Goal: Information Seeking & Learning: Learn about a topic

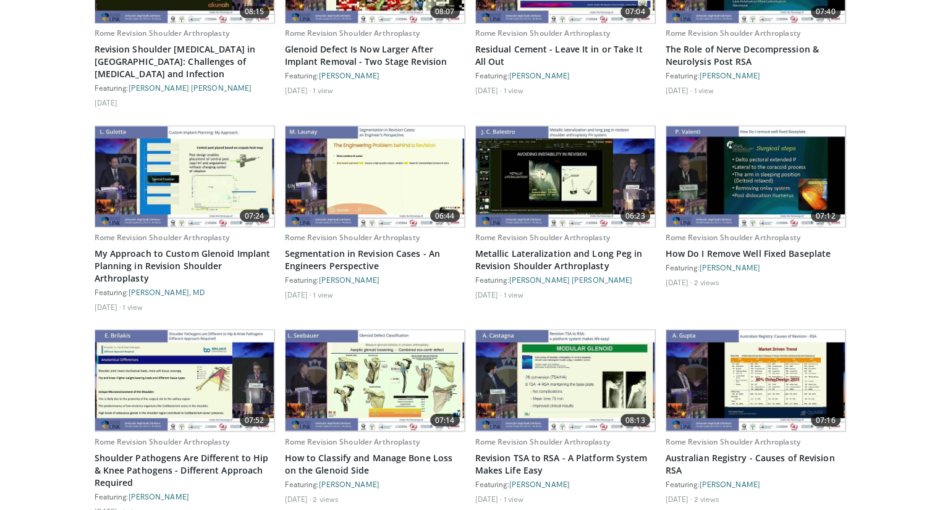
scroll to position [2162, 0]
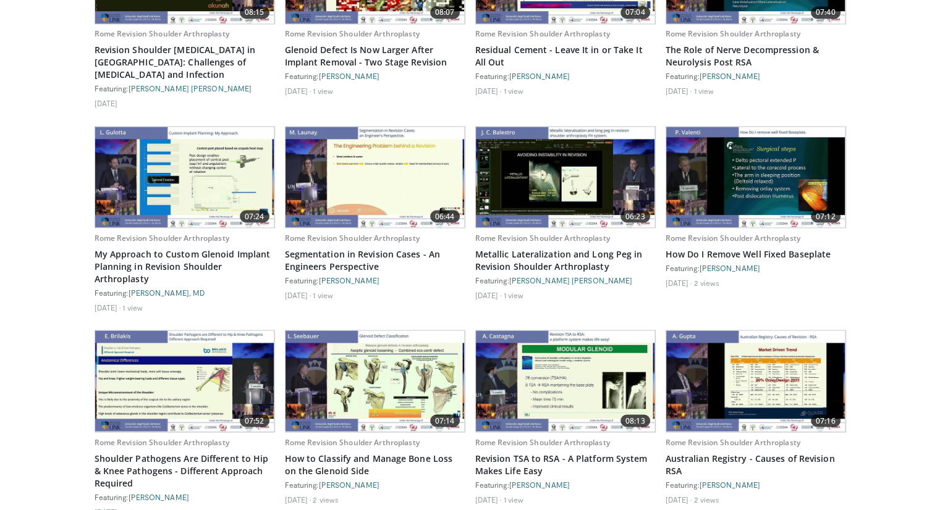
click at [724, 366] on img at bounding box center [755, 381] width 179 height 101
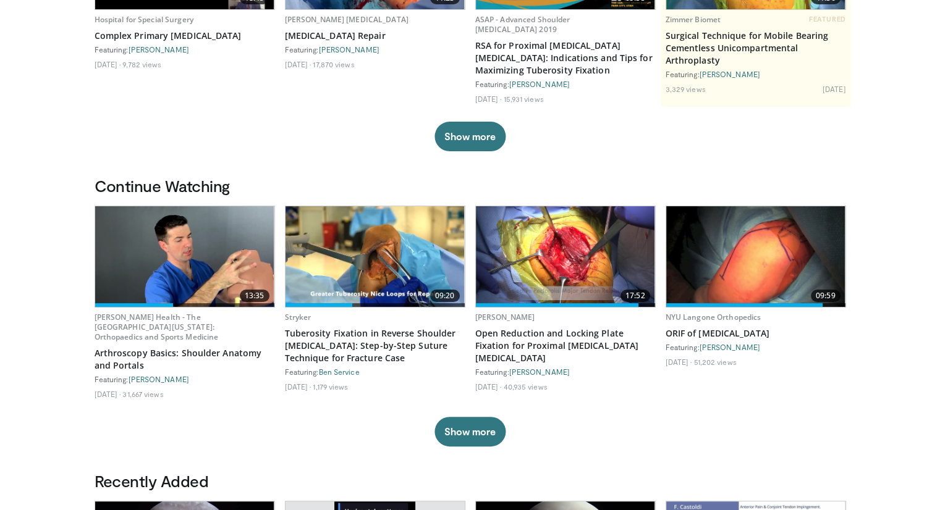
scroll to position [0, 0]
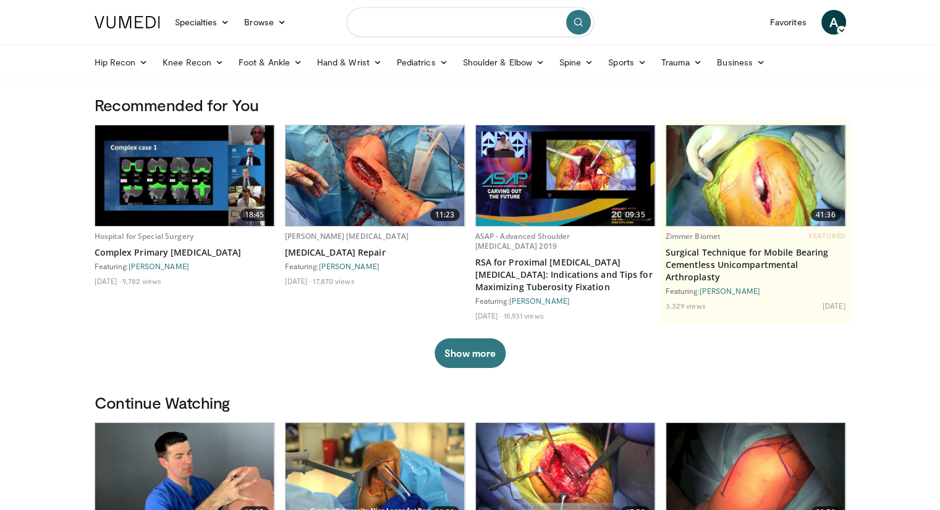
click at [444, 24] on input "Search topics, interventions" at bounding box center [470, 22] width 247 height 30
type input "**********"
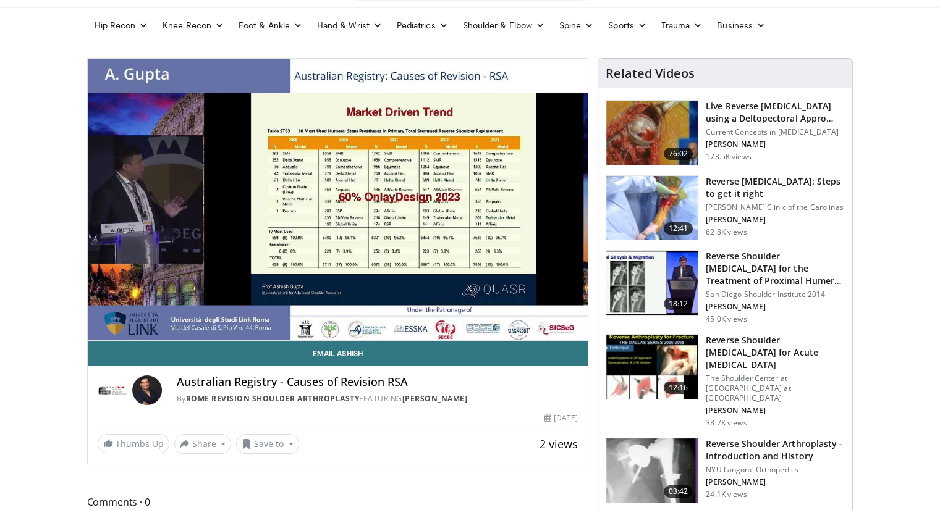
scroll to position [37, 0]
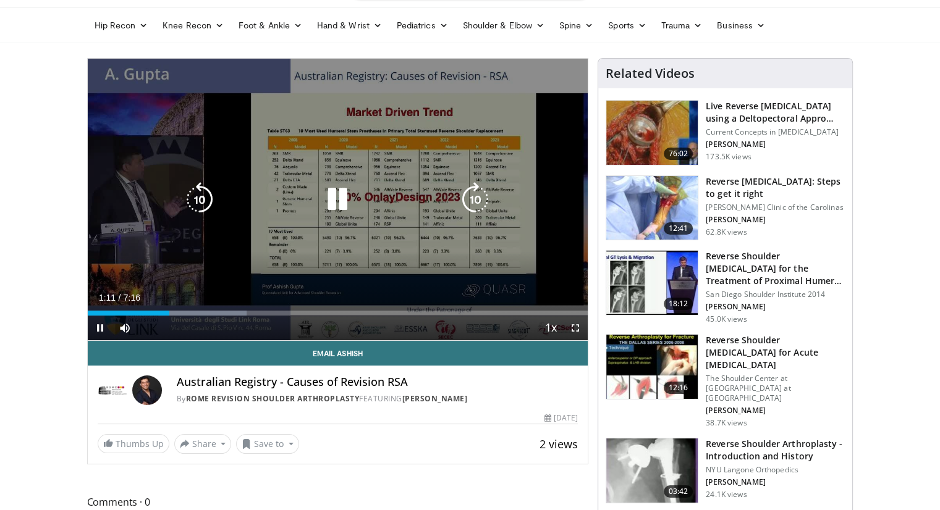
click at [472, 183] on icon "Video Player" at bounding box center [475, 199] width 35 height 35
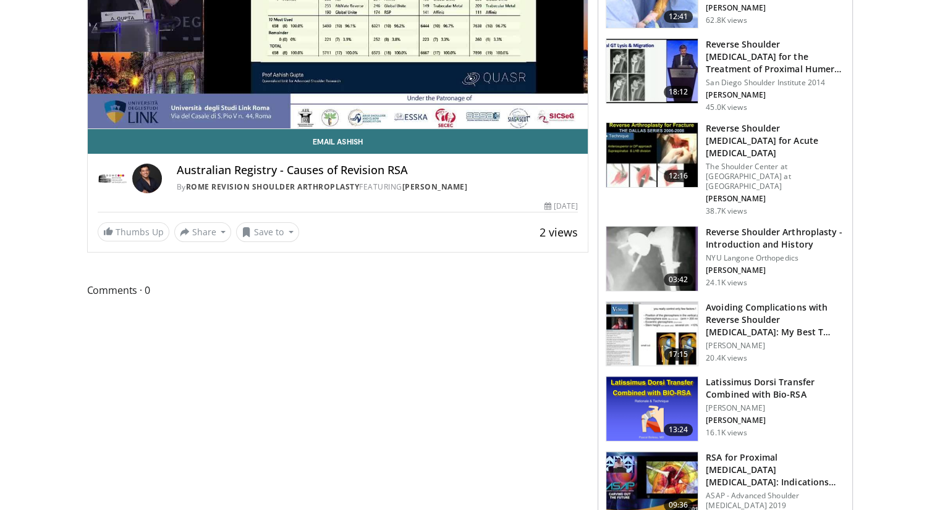
scroll to position [271, 0]
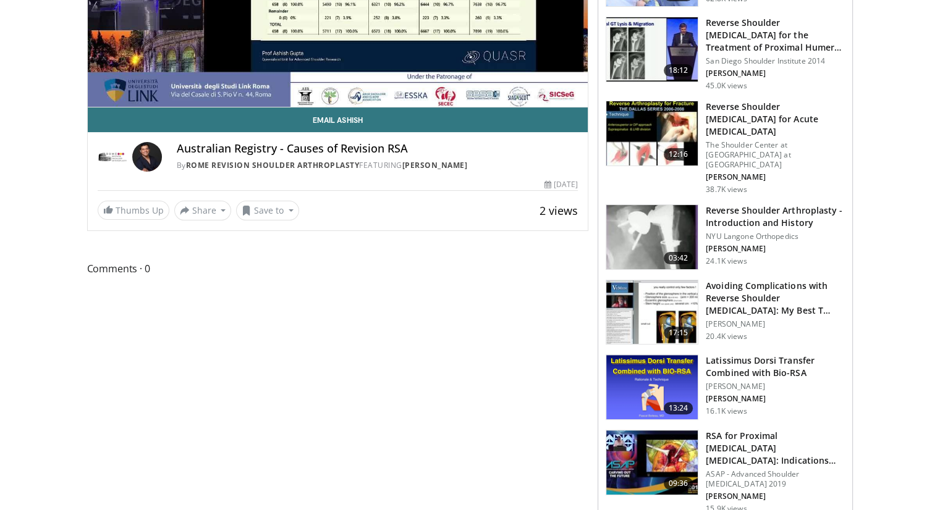
click at [151, 156] on img at bounding box center [147, 157] width 30 height 30
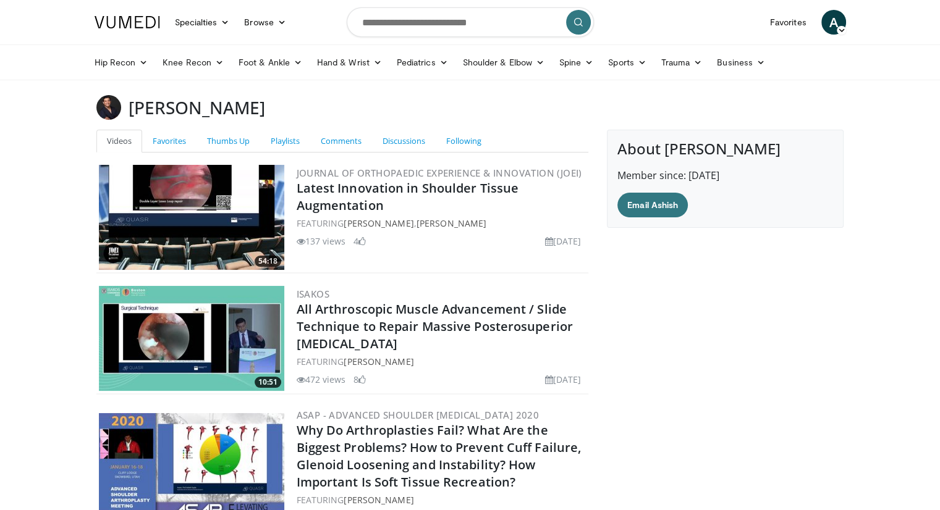
click at [141, 219] on img at bounding box center [191, 217] width 185 height 105
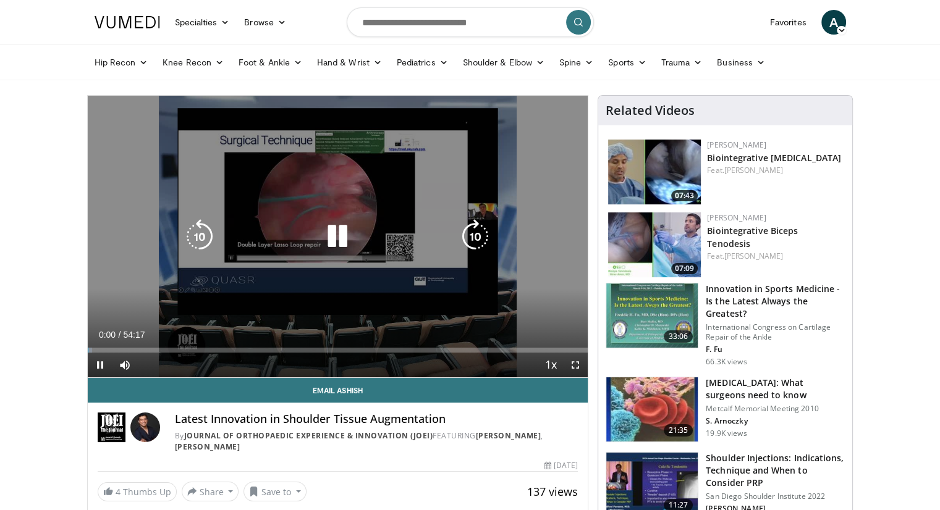
click at [462, 219] on icon "Video Player" at bounding box center [475, 236] width 35 height 35
click at [469, 245] on icon "Video Player" at bounding box center [475, 236] width 35 height 35
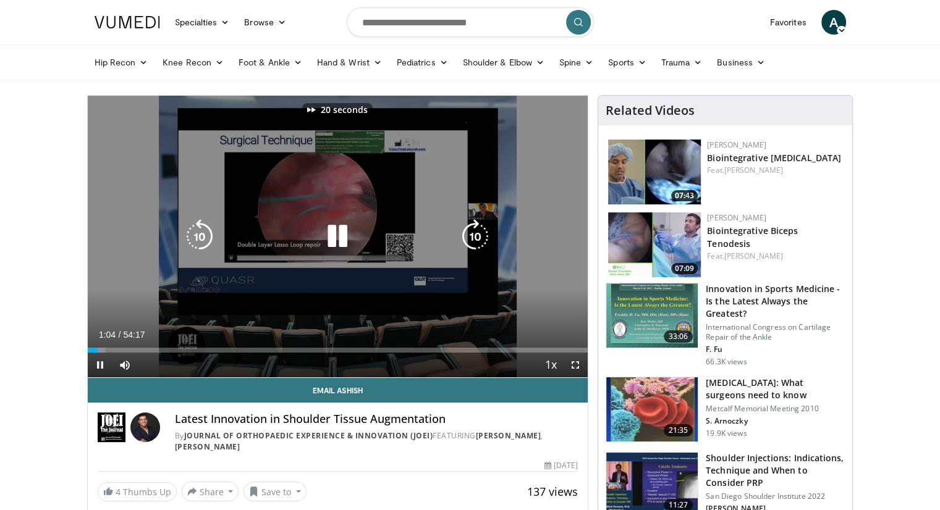
click at [469, 245] on icon "Video Player" at bounding box center [475, 236] width 35 height 35
click at [497, 205] on div "60 seconds Tap to unmute" at bounding box center [338, 237] width 501 height 282
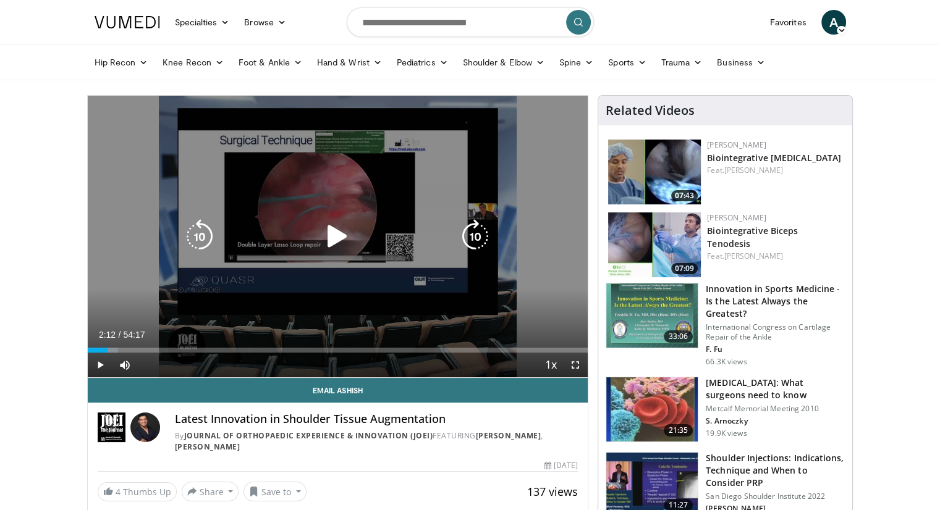
click at [497, 205] on div "60 seconds Tap to unmute" at bounding box center [338, 237] width 501 height 282
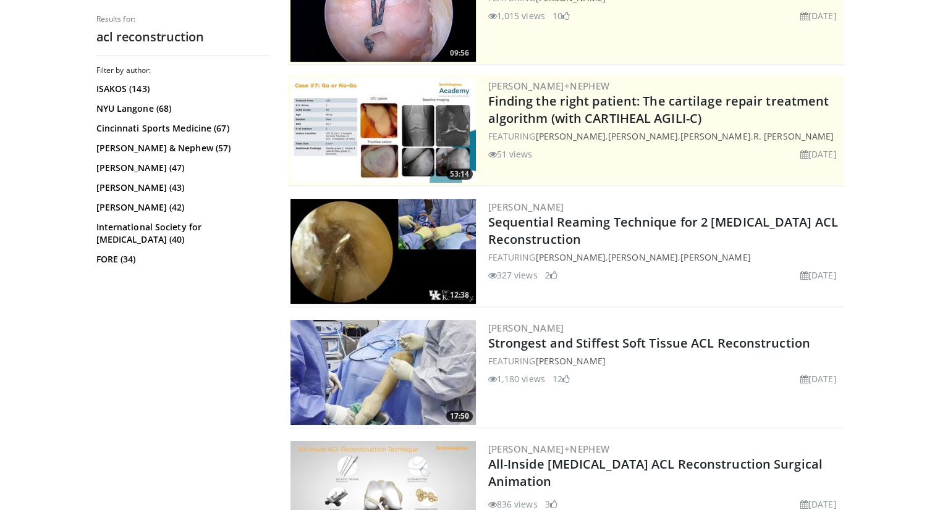
scroll to position [183, 0]
click at [331, 255] on img at bounding box center [382, 251] width 185 height 105
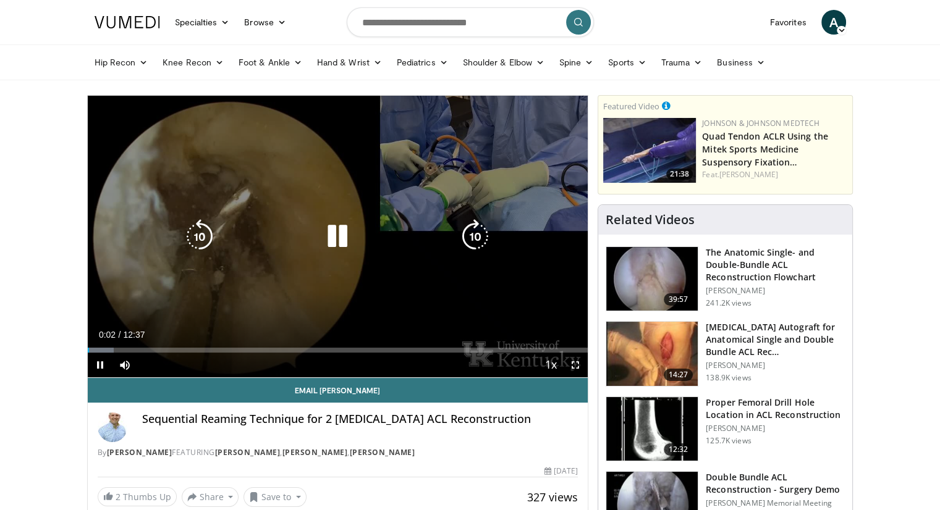
click at [488, 211] on div "10 seconds Tap to unmute" at bounding box center [338, 237] width 501 height 282
click at [475, 227] on icon "Video Player" at bounding box center [475, 236] width 35 height 35
click at [339, 239] on icon "Video Player" at bounding box center [337, 236] width 35 height 35
click at [329, 228] on icon "Video Player" at bounding box center [337, 236] width 35 height 35
click at [466, 248] on icon "Video Player" at bounding box center [475, 236] width 35 height 35
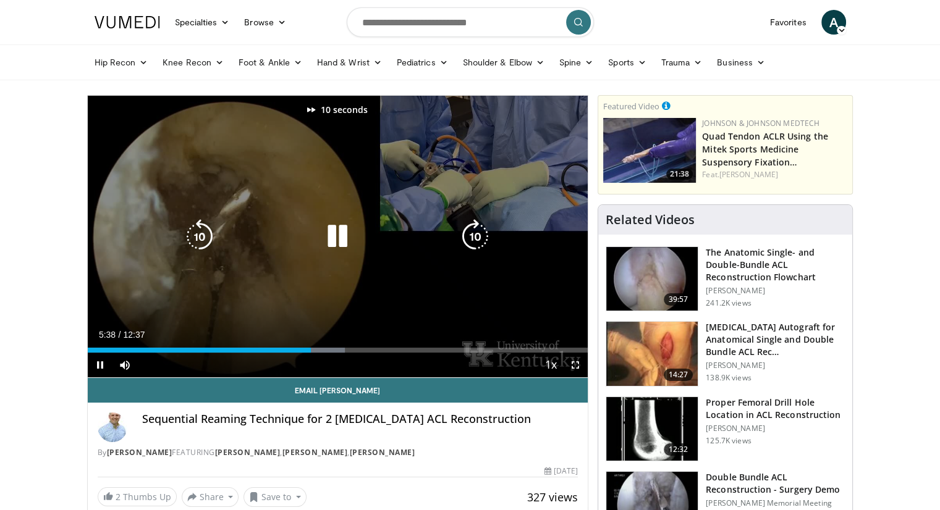
click at [466, 248] on icon "Video Player" at bounding box center [475, 236] width 35 height 35
click at [480, 234] on icon "Video Player" at bounding box center [475, 236] width 35 height 35
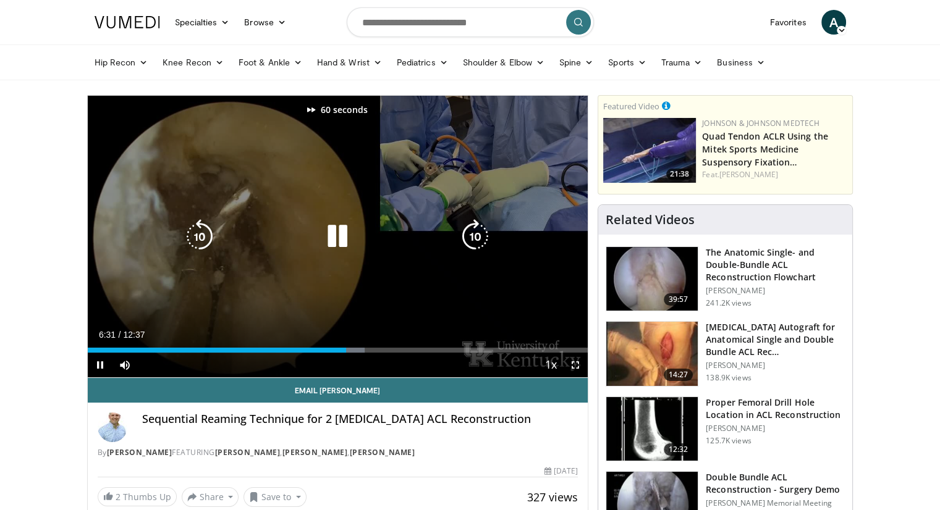
click at [480, 234] on icon "Video Player" at bounding box center [475, 236] width 35 height 35
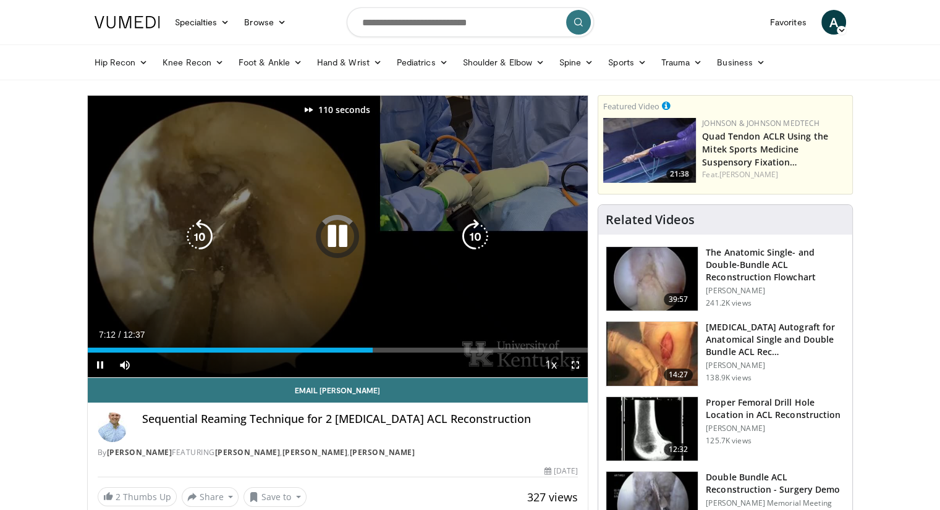
click at [480, 234] on icon "Video Player" at bounding box center [475, 236] width 35 height 35
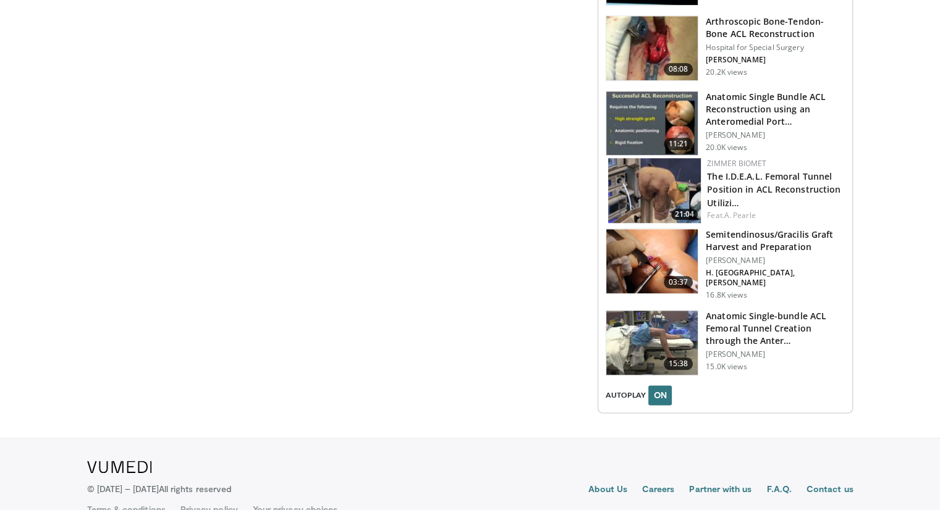
scroll to position [1392, 0]
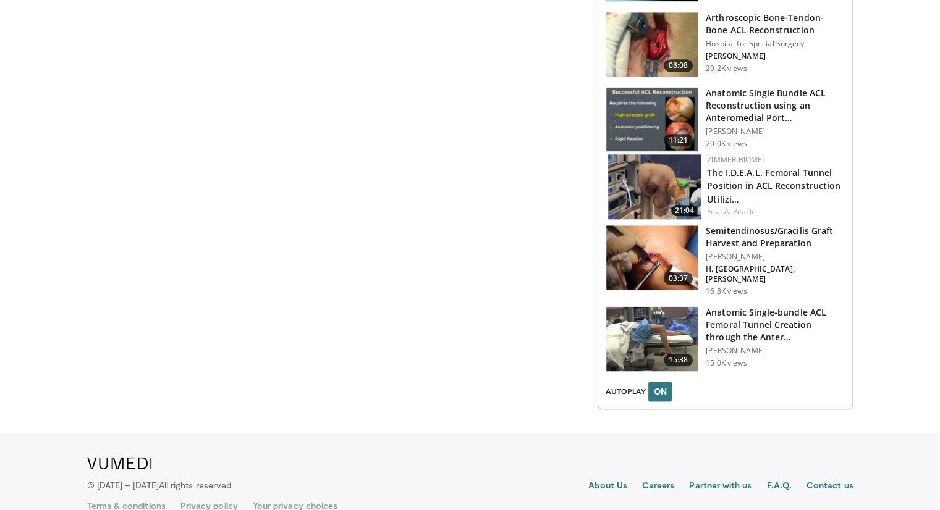
click at [633, 243] on img at bounding box center [651, 258] width 91 height 64
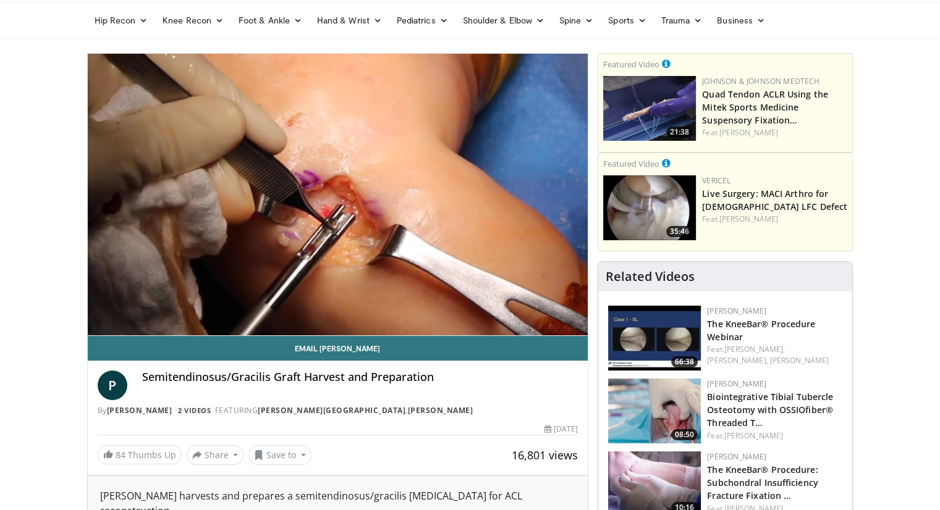
scroll to position [42, 0]
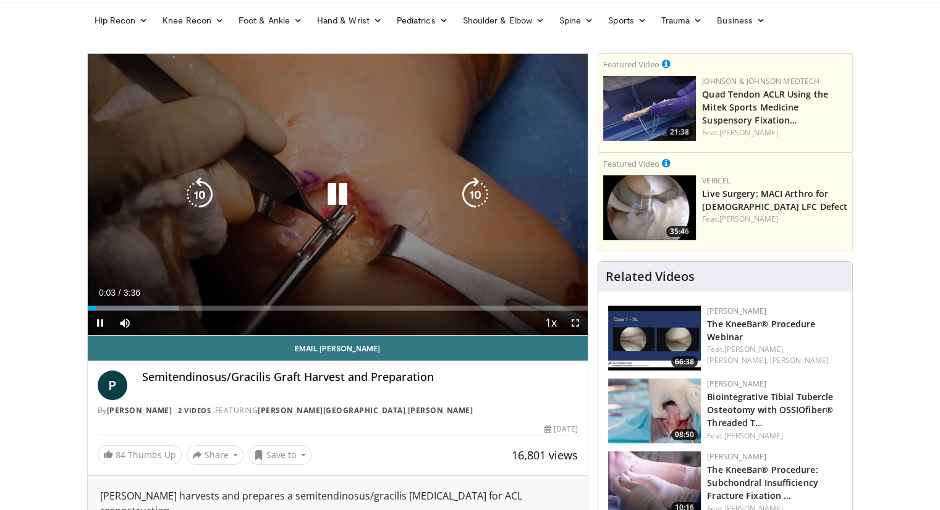
click at [491, 209] on icon "Video Player" at bounding box center [475, 194] width 35 height 35
click at [225, 199] on div "Video Player" at bounding box center [337, 194] width 300 height 25
click at [196, 192] on icon "Video Player" at bounding box center [199, 194] width 35 height 35
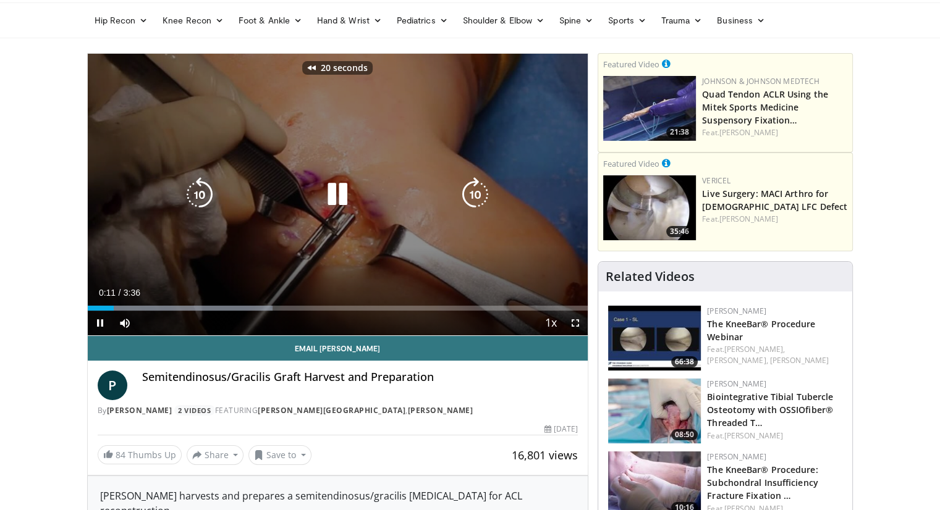
click at [196, 192] on icon "Video Player" at bounding box center [199, 194] width 35 height 35
click at [472, 189] on icon "Video Player" at bounding box center [475, 194] width 35 height 35
click at [467, 196] on icon "Video Player" at bounding box center [475, 194] width 35 height 35
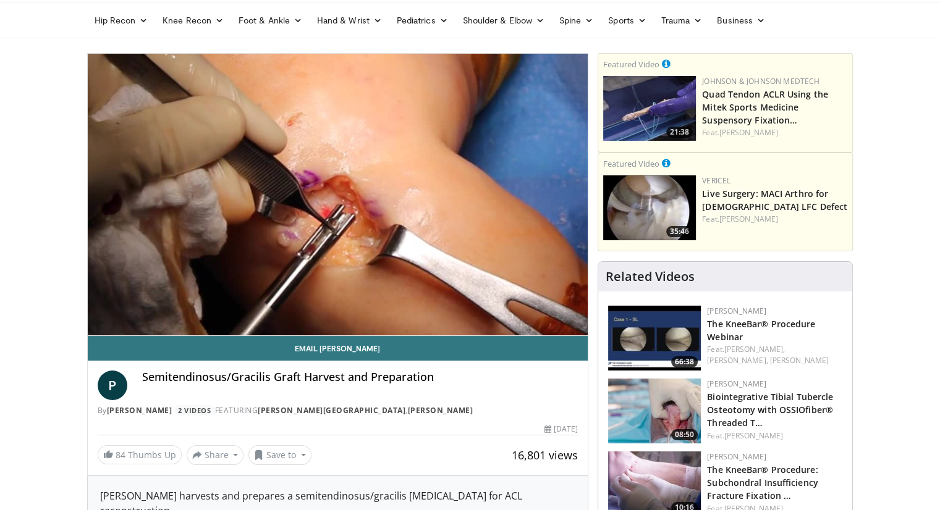
click at [467, 196] on div "10 seconds Tap to unmute" at bounding box center [338, 195] width 501 height 282
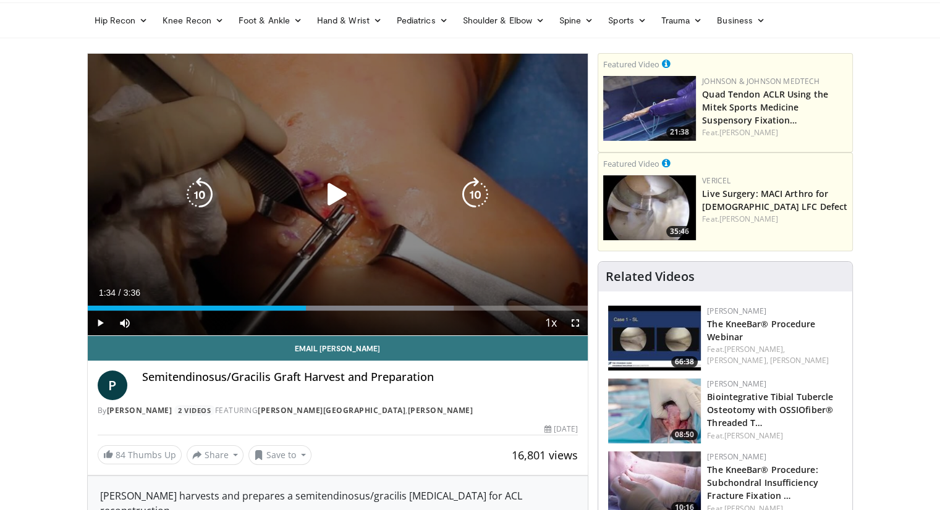
click at [403, 208] on div "10 seconds Tap to unmute" at bounding box center [338, 195] width 501 height 282
click at [470, 185] on icon "Video Player" at bounding box center [475, 194] width 35 height 35
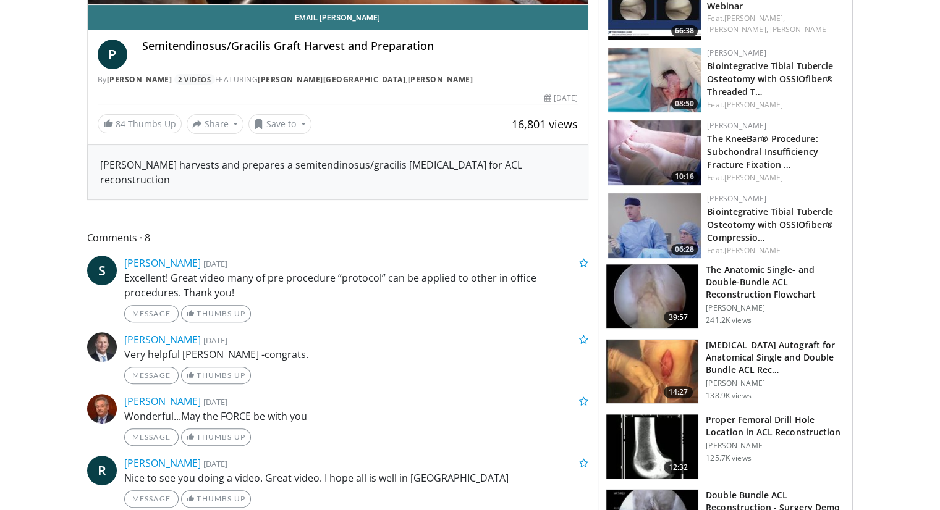
scroll to position [400, 0]
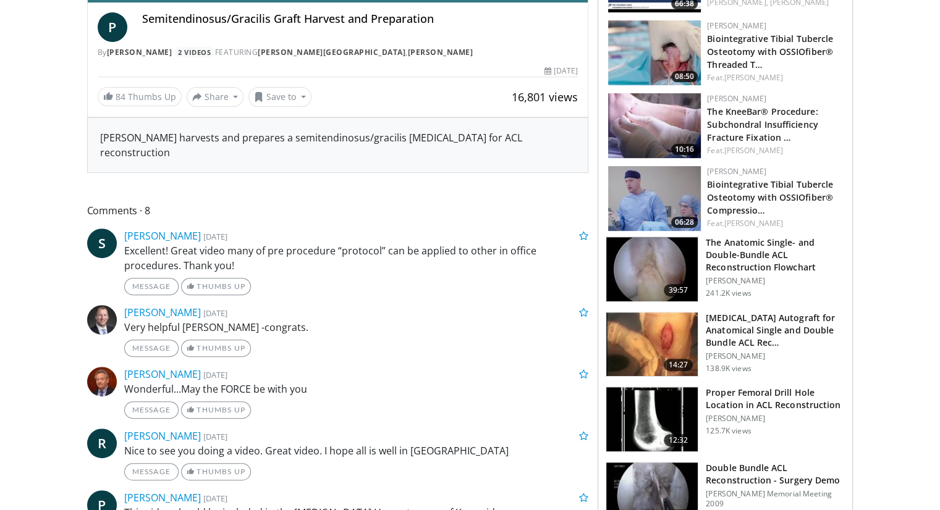
click at [637, 271] on img at bounding box center [651, 269] width 91 height 64
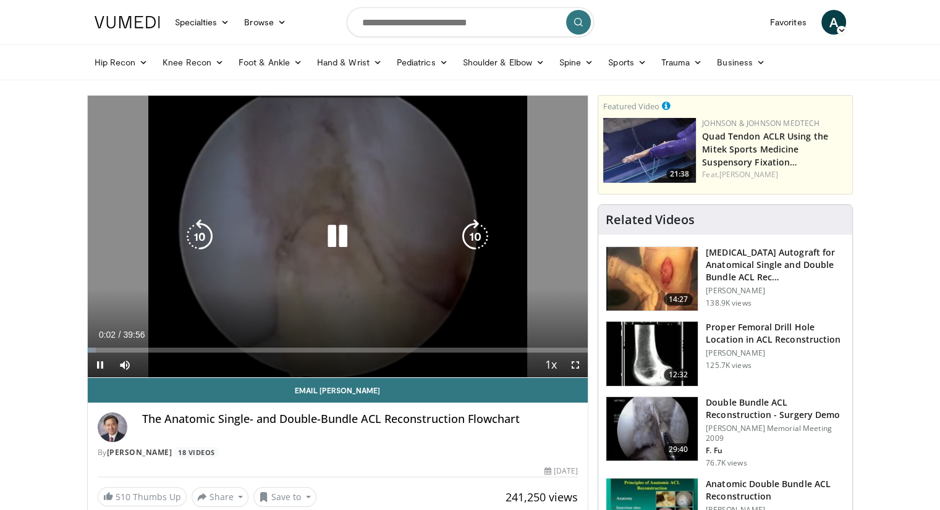
click at [470, 255] on div "10 seconds Tap to unmute" at bounding box center [338, 237] width 501 height 282
click at [471, 229] on icon "Video Player" at bounding box center [475, 236] width 35 height 35
click at [326, 233] on icon "Video Player" at bounding box center [337, 236] width 35 height 35
click at [481, 227] on icon "Video Player" at bounding box center [475, 236] width 35 height 35
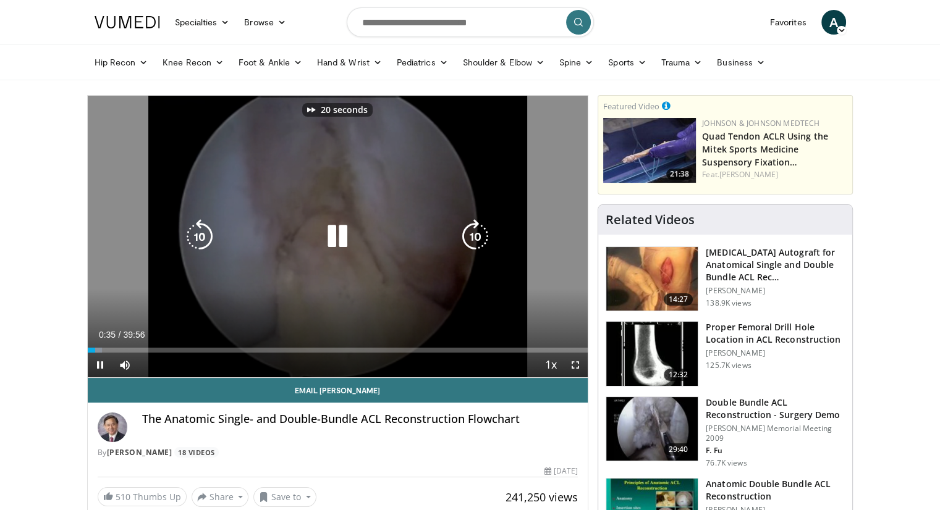
click at [481, 227] on icon "Video Player" at bounding box center [475, 236] width 35 height 35
click at [334, 232] on icon "Video Player" at bounding box center [337, 236] width 35 height 35
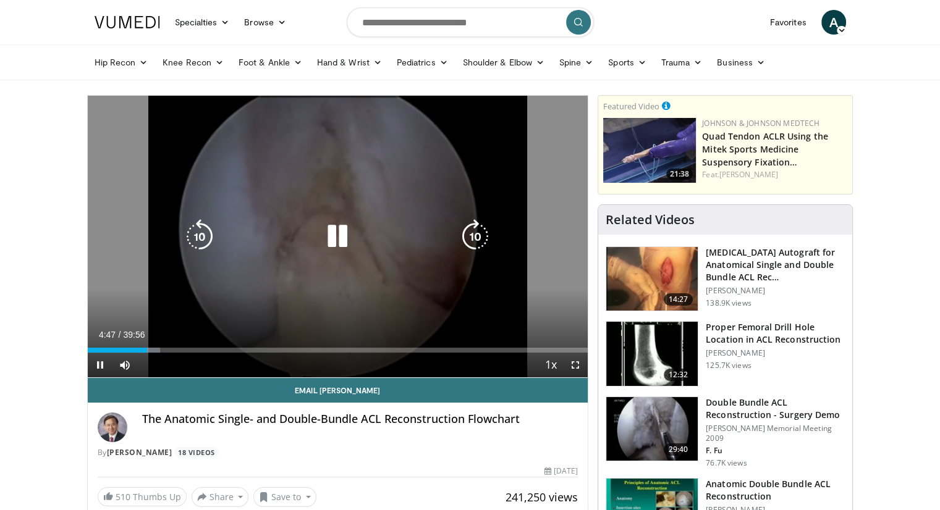
click at [334, 232] on icon "Video Player" at bounding box center [337, 236] width 35 height 35
click at [483, 230] on icon "Video Player" at bounding box center [475, 236] width 35 height 35
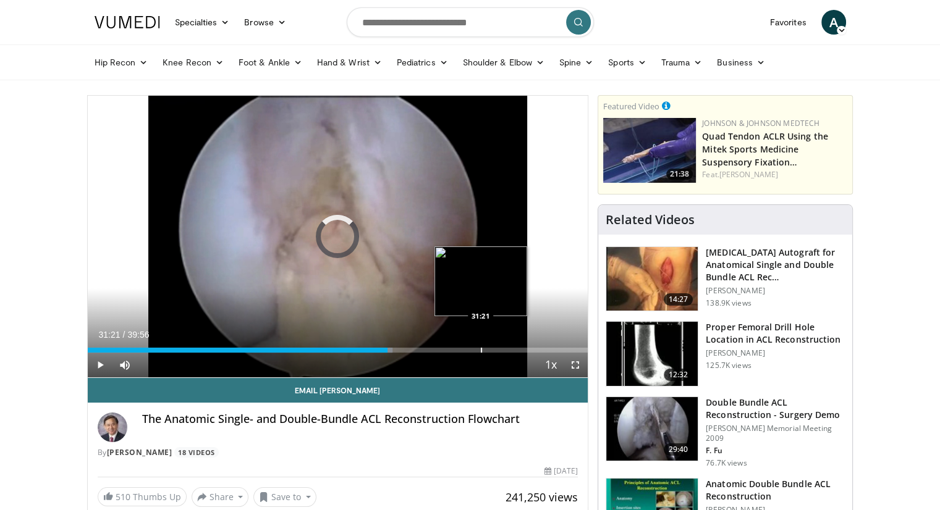
click at [479, 344] on div "Loaded : 60.92% 31:21 31:21" at bounding box center [338, 347] width 501 height 12
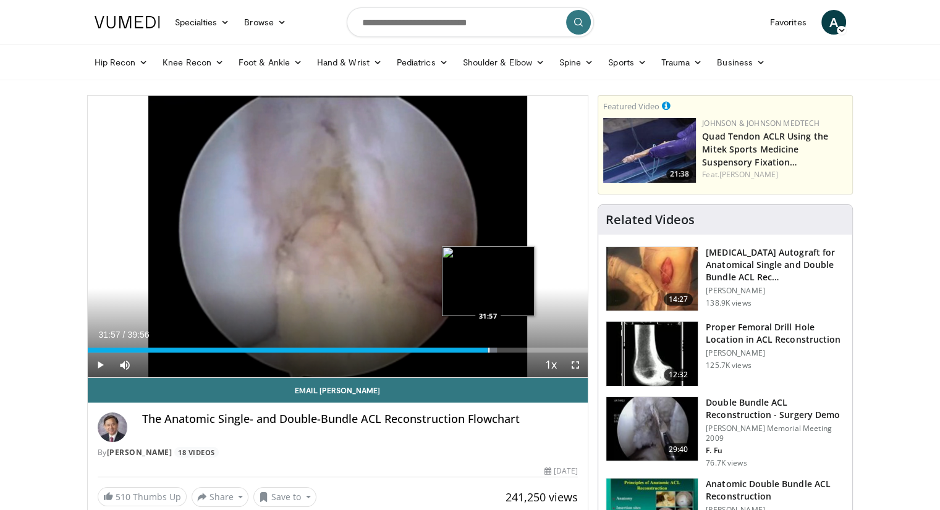
click at [488, 350] on div "Progress Bar" at bounding box center [488, 350] width 1 height 5
click at [492, 350] on div "Progress Bar" at bounding box center [492, 350] width 1 height 5
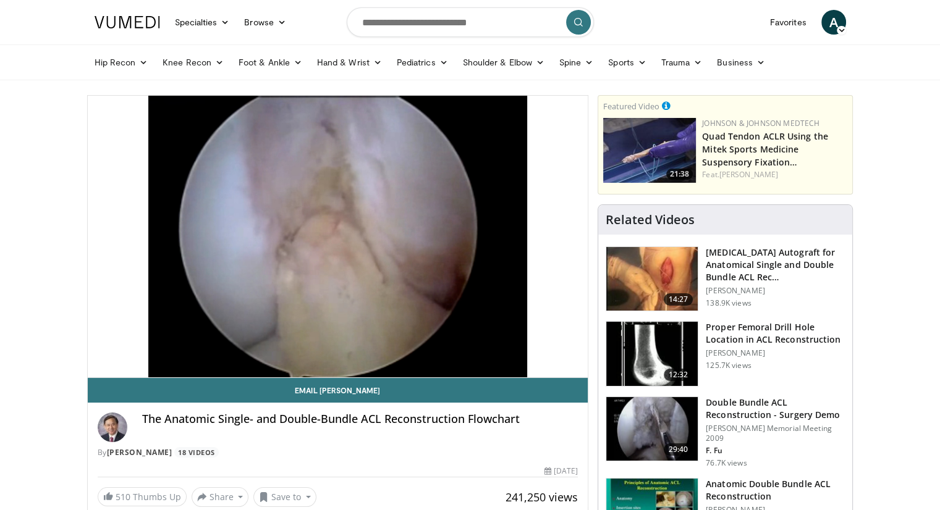
click at [394, 454] on div "By Freddie Fu 18 Videos" at bounding box center [338, 452] width 481 height 11
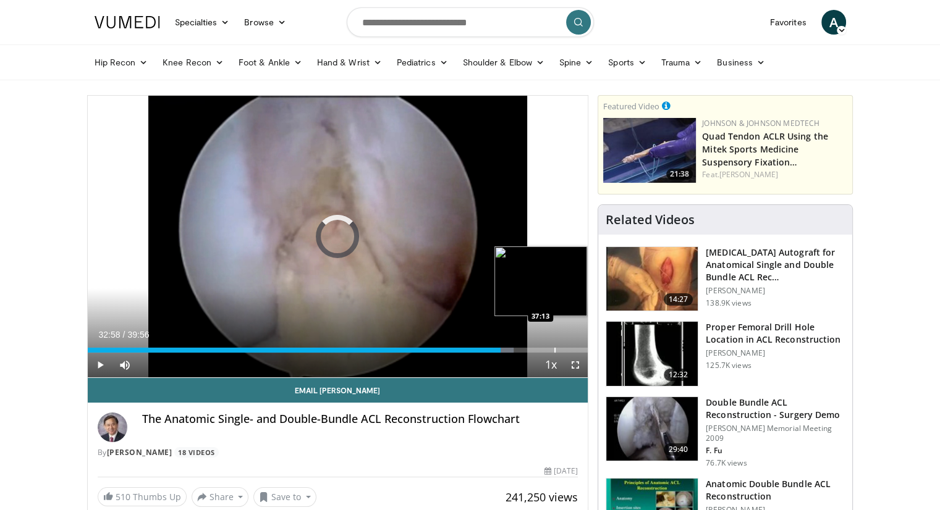
click at [554, 344] on div "Loaded : 85.12% 32:58 37:13" at bounding box center [338, 347] width 501 height 12
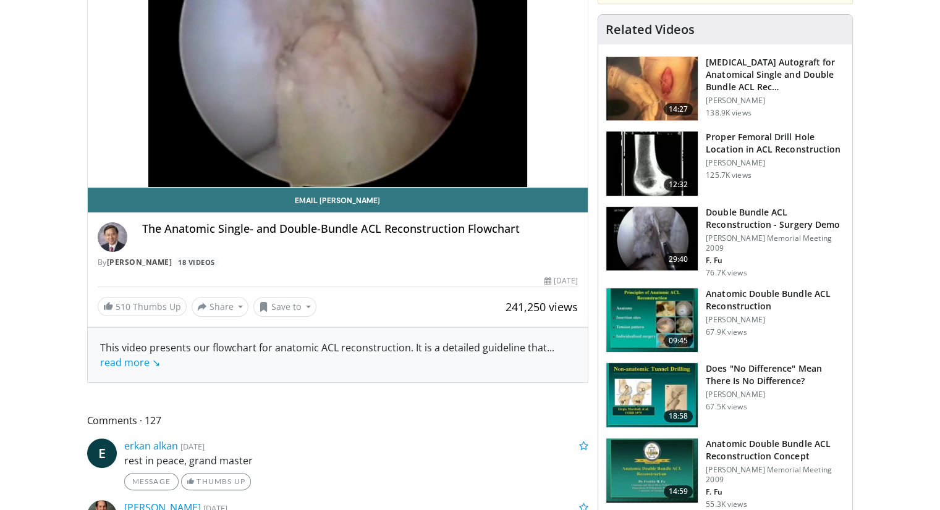
scroll to position [192, 0]
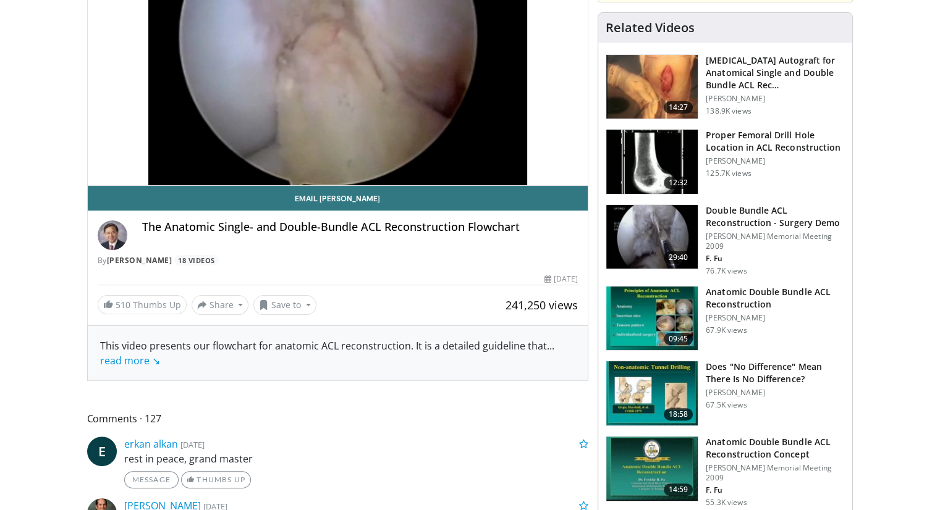
click at [622, 130] on img at bounding box center [651, 162] width 91 height 64
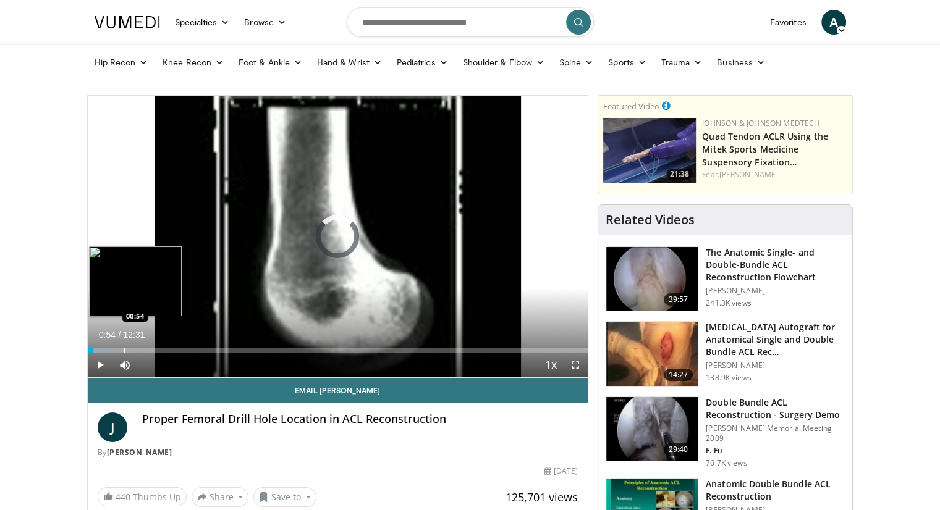
click at [124, 350] on div "Progress Bar" at bounding box center [124, 350] width 1 height 5
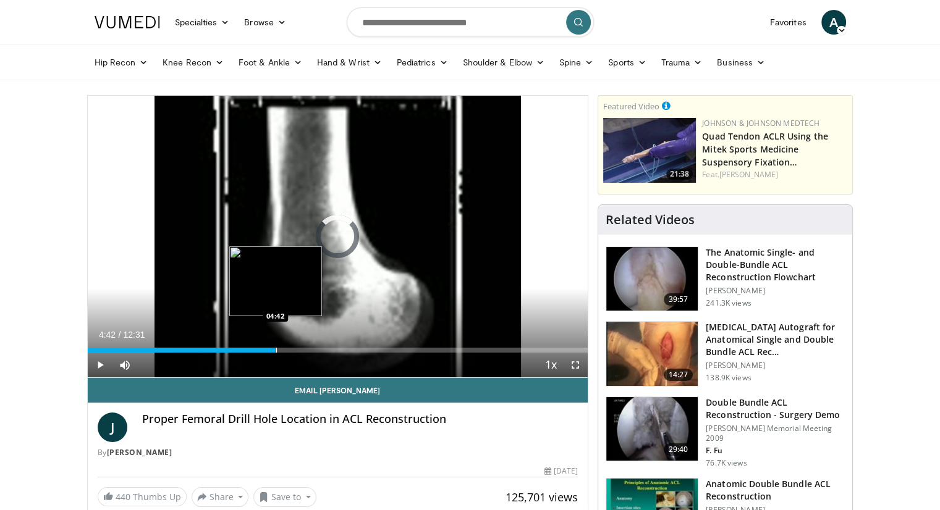
click at [275, 346] on div "Loaded : 17.15% 01:04 04:42" at bounding box center [338, 347] width 501 height 12
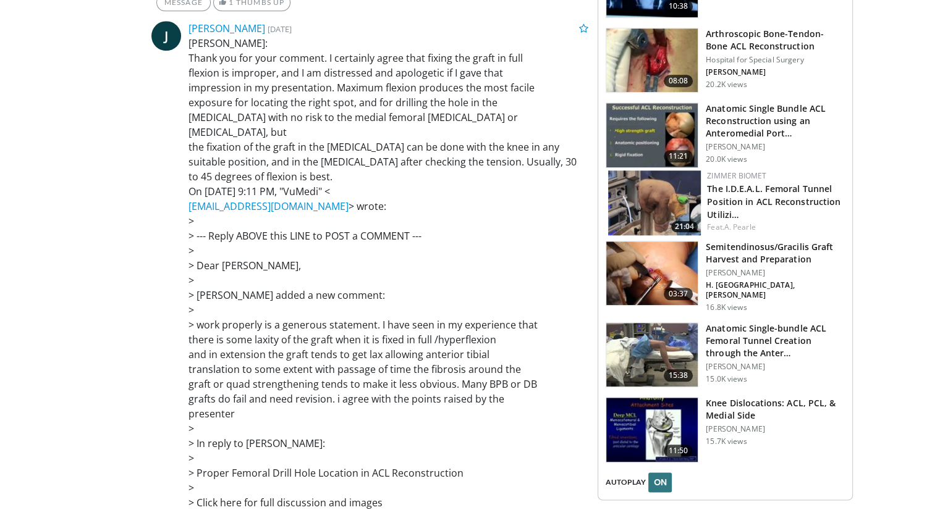
scroll to position [1300, 0]
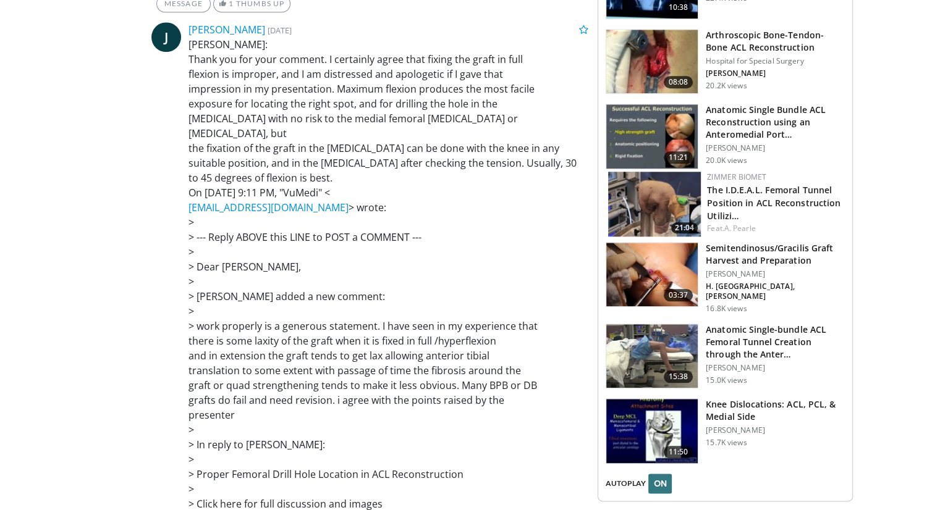
click at [628, 327] on img at bounding box center [651, 356] width 91 height 64
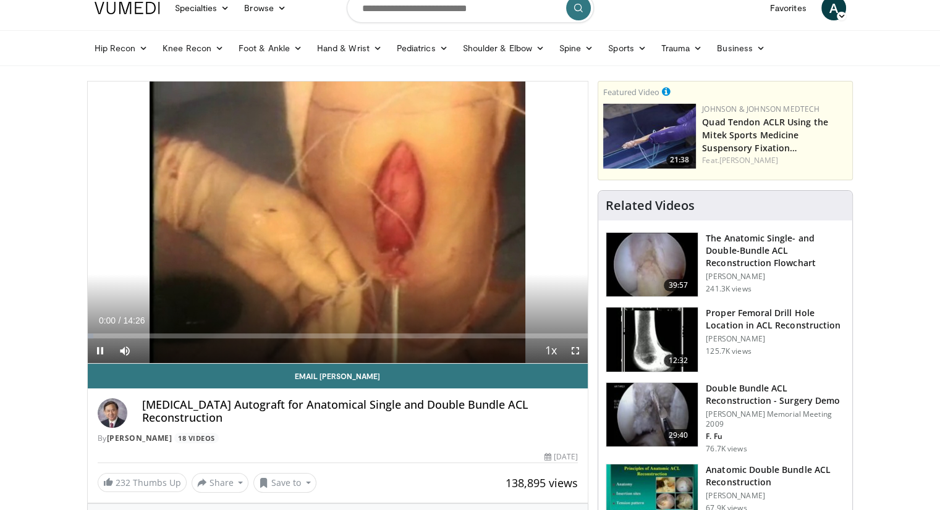
scroll to position [35, 0]
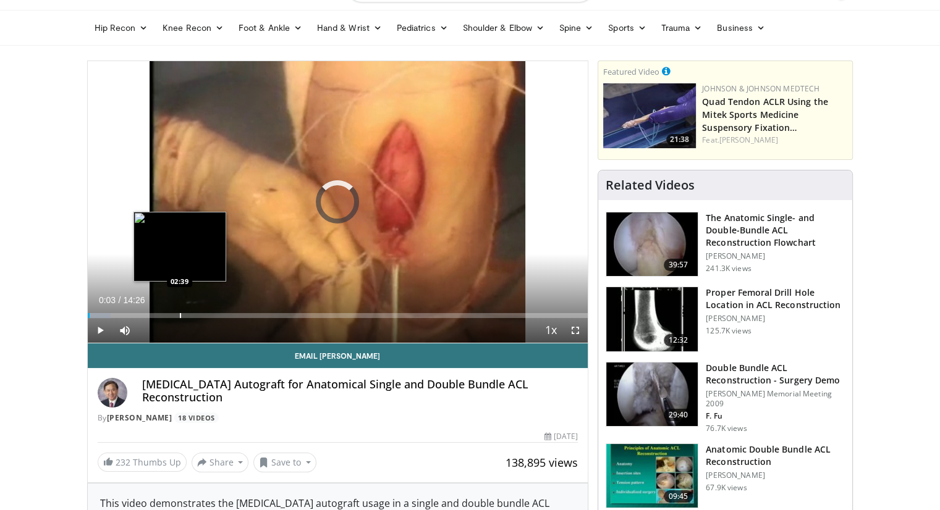
click at [180, 313] on div "Progress Bar" at bounding box center [180, 315] width 1 height 5
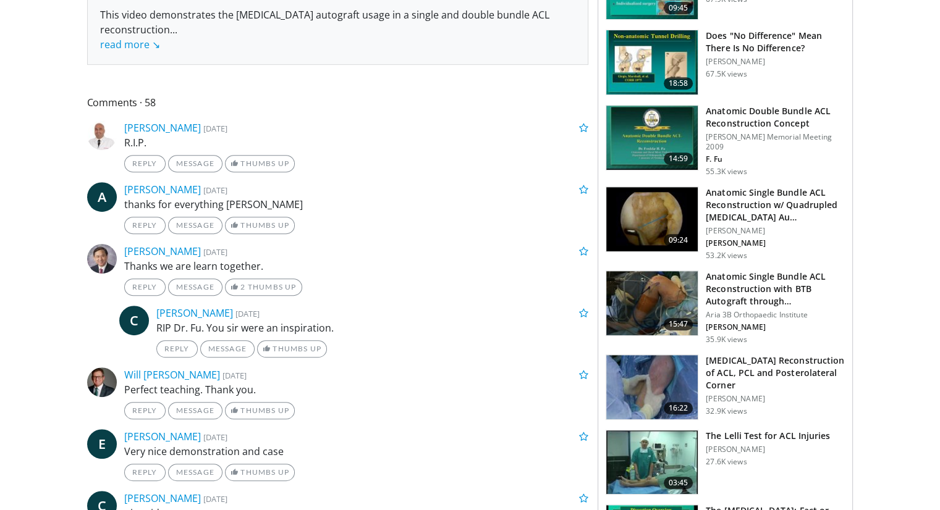
scroll to position [524, 0]
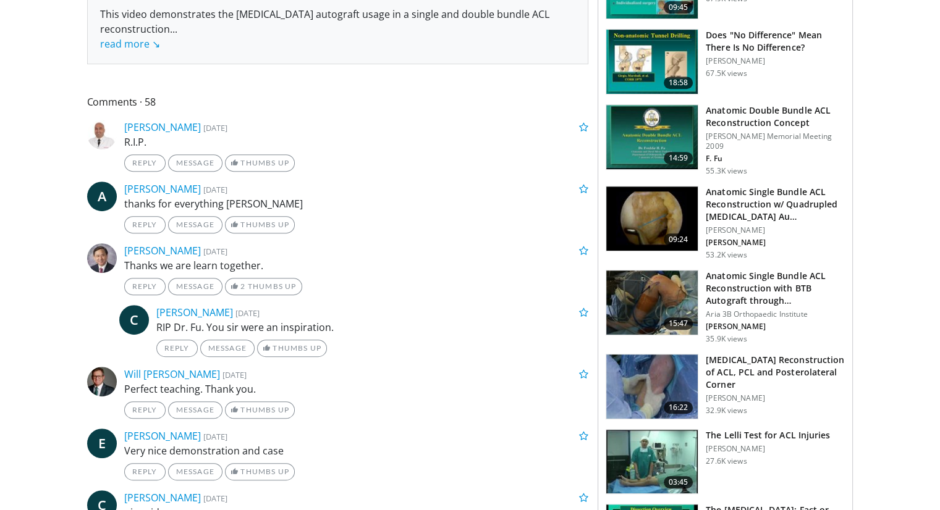
click at [649, 193] on img at bounding box center [651, 219] width 91 height 64
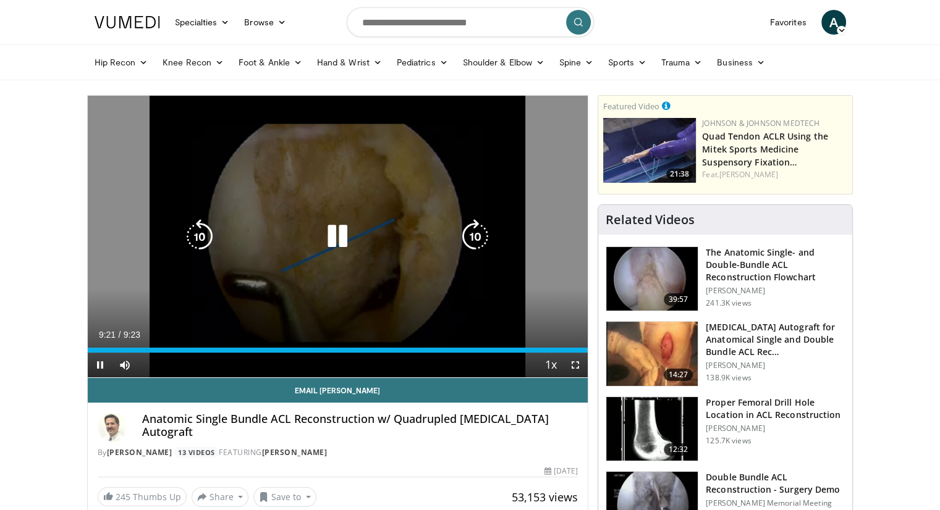
click at [193, 242] on icon "Video Player" at bounding box center [199, 236] width 35 height 35
click at [342, 239] on icon "Video Player" at bounding box center [337, 236] width 35 height 35
click at [408, 238] on div "Video Player" at bounding box center [337, 236] width 300 height 25
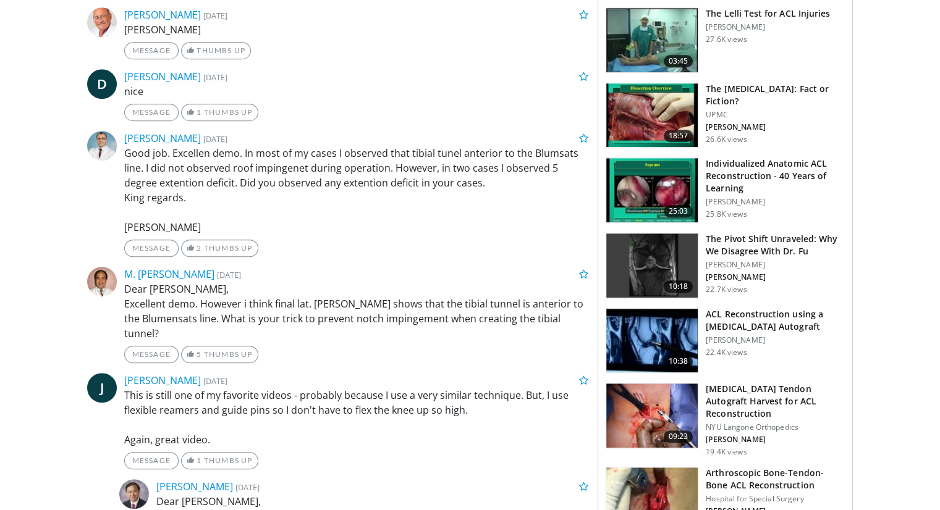
scroll to position [1101, 0]
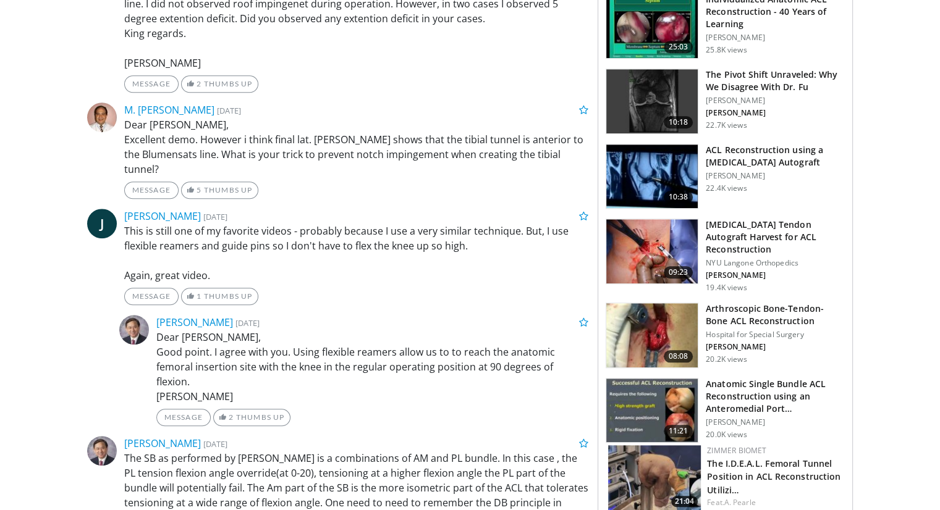
click at [655, 150] on img at bounding box center [651, 177] width 91 height 64
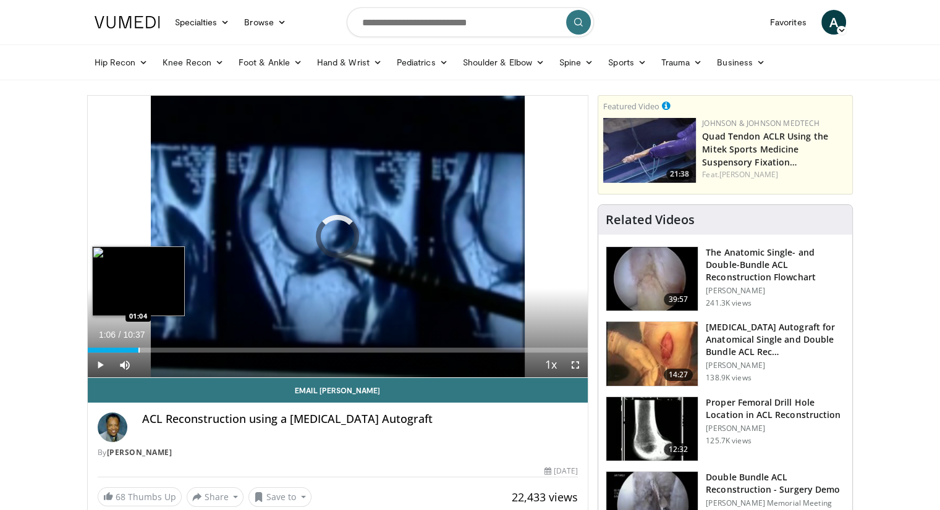
click at [138, 348] on div "Progress Bar" at bounding box center [138, 350] width 1 height 5
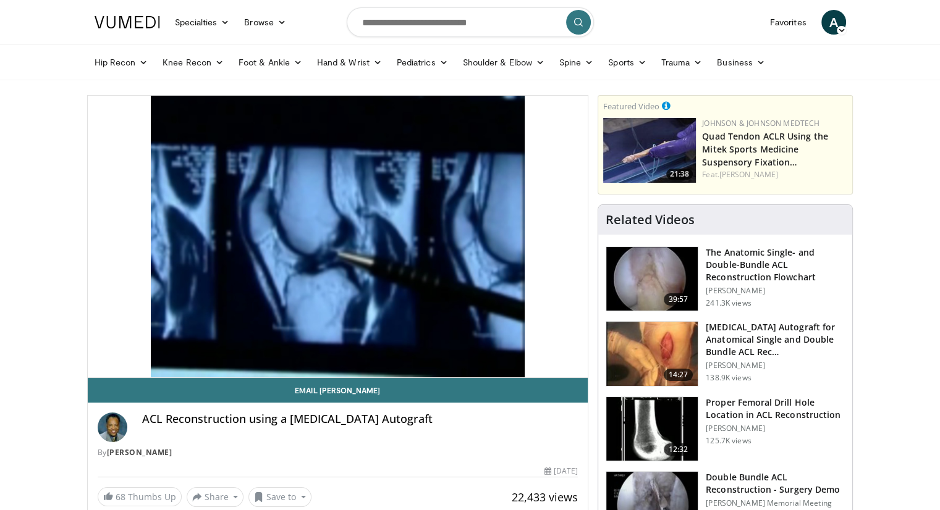
click at [512, 440] on div "ACL Reconstruction using a [MEDICAL_DATA] Autograft" at bounding box center [360, 428] width 436 height 30
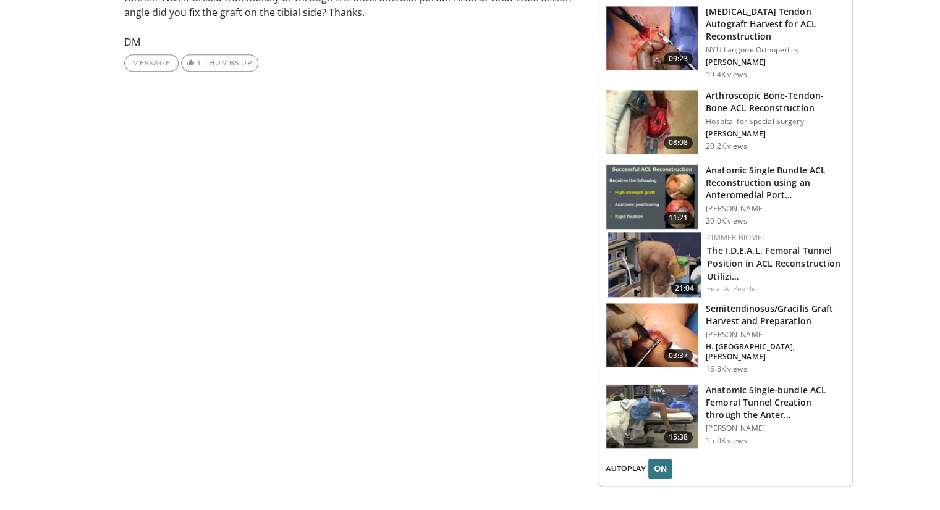
scroll to position [1322, 0]
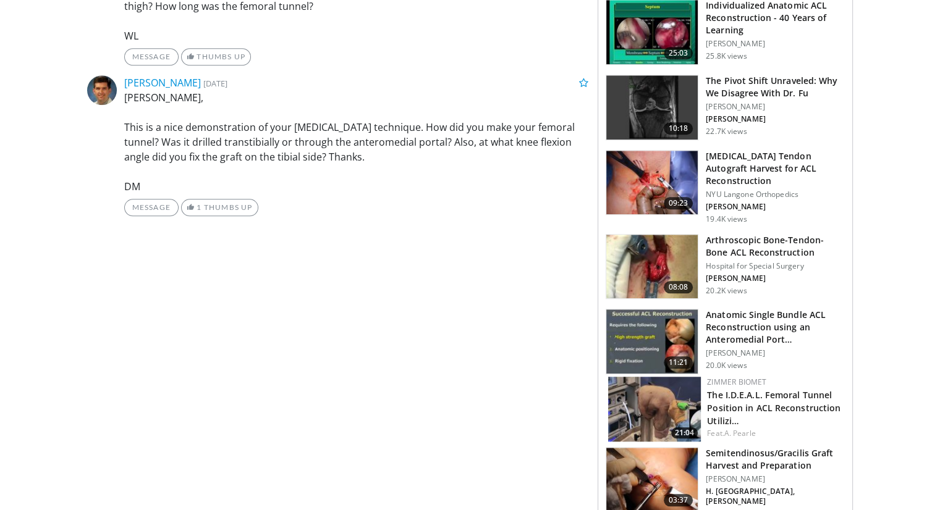
scroll to position [1177, 0]
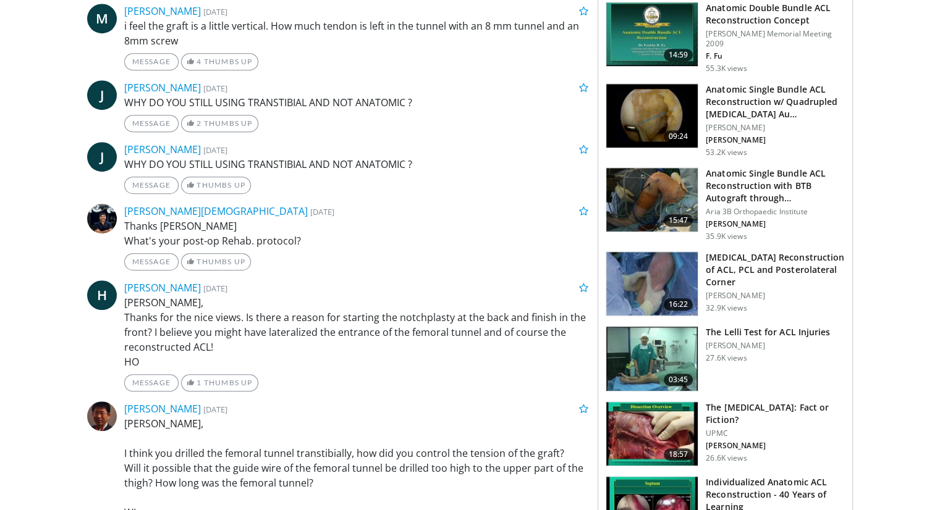
scroll to position [562, 0]
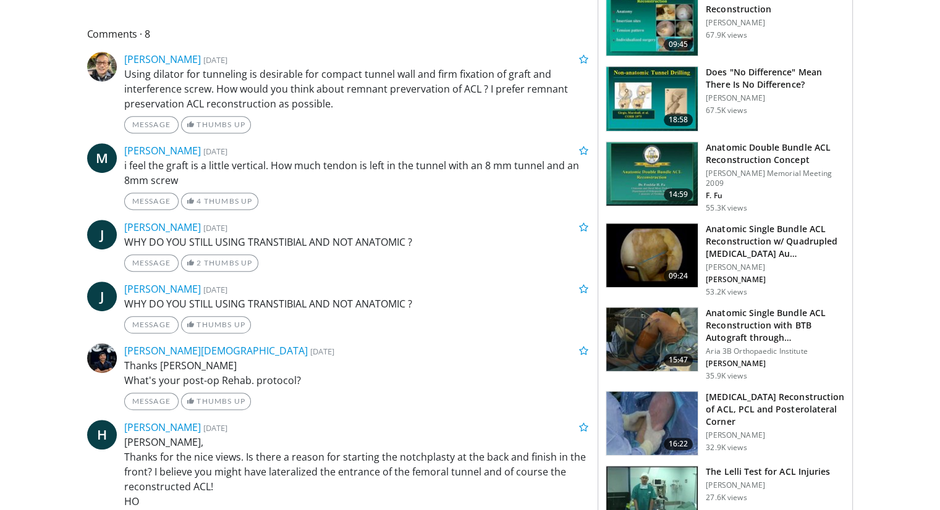
click at [896, 303] on body "Specialties Adult & Family Medicine Allergy, [MEDICAL_DATA], Immunology Anesthe…" at bounding box center [470, 404] width 940 height 1933
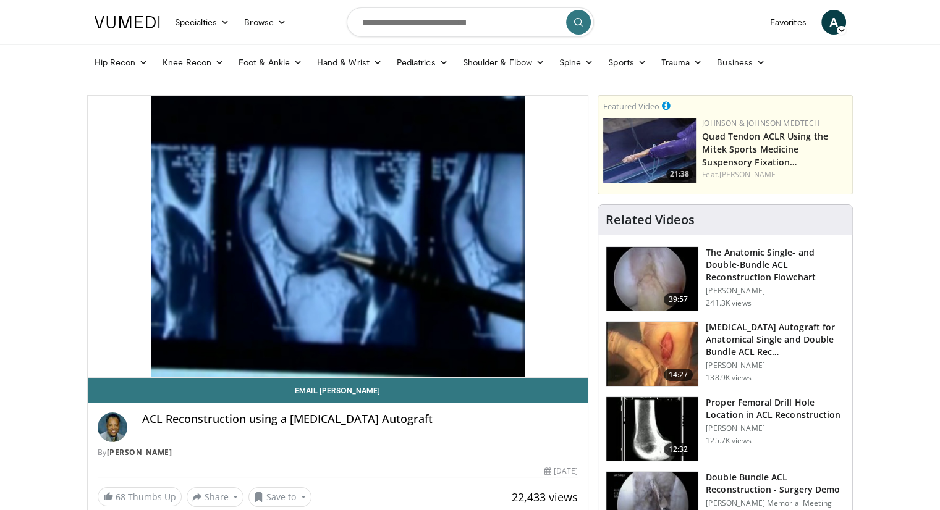
scroll to position [2, 0]
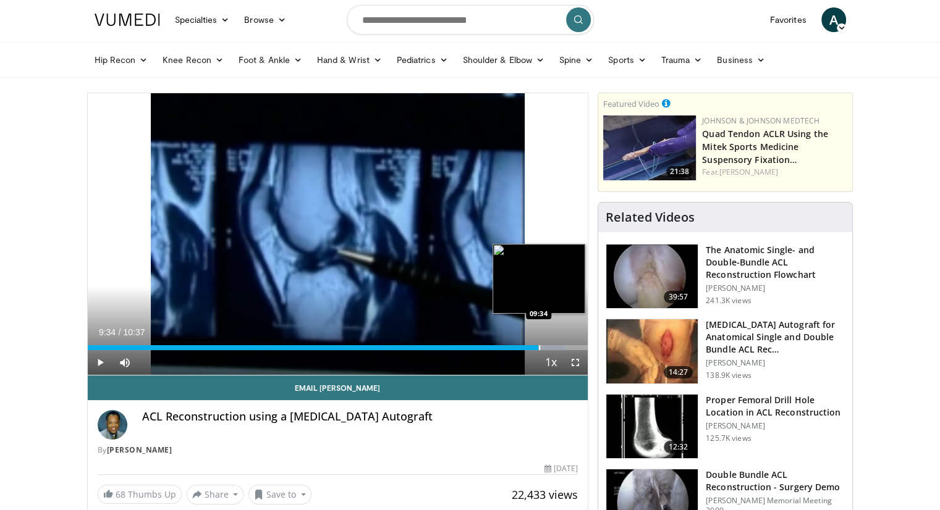
click at [539, 349] on div "Progress Bar" at bounding box center [539, 347] width 1 height 5
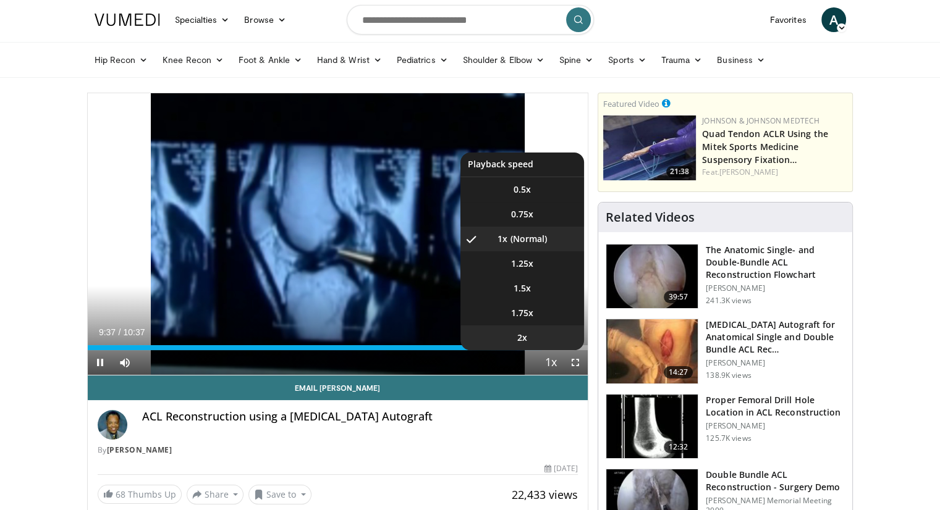
click at [549, 349] on li "2x" at bounding box center [522, 338] width 124 height 25
click at [546, 290] on li "1.5x" at bounding box center [522, 288] width 124 height 25
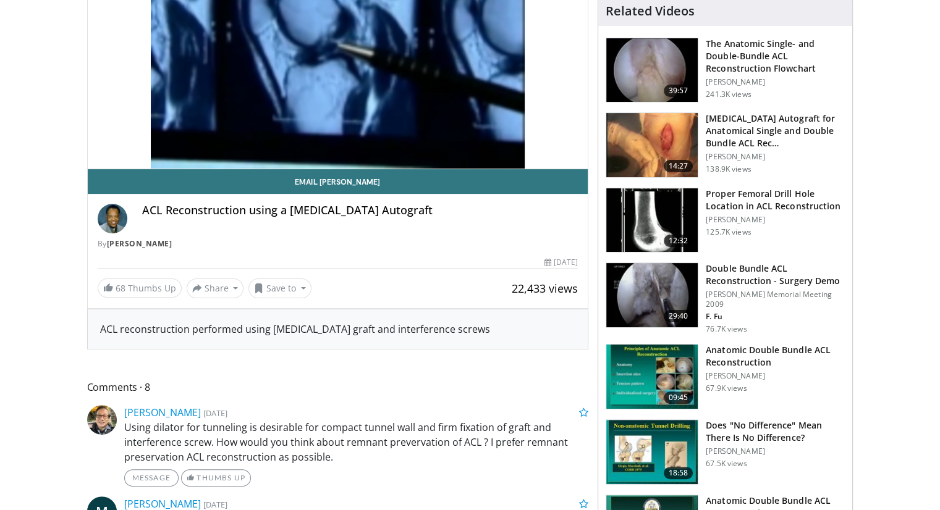
scroll to position [237, 0]
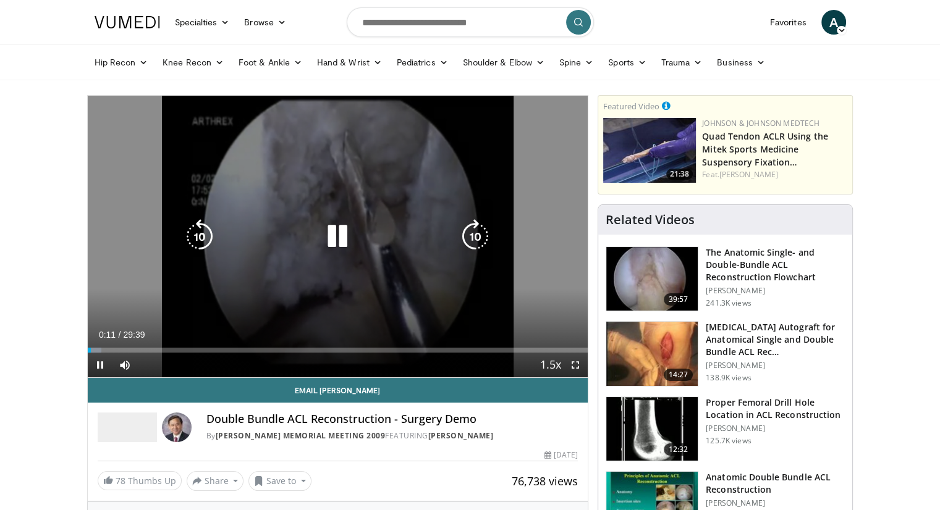
click at [467, 221] on icon "Video Player" at bounding box center [475, 236] width 35 height 35
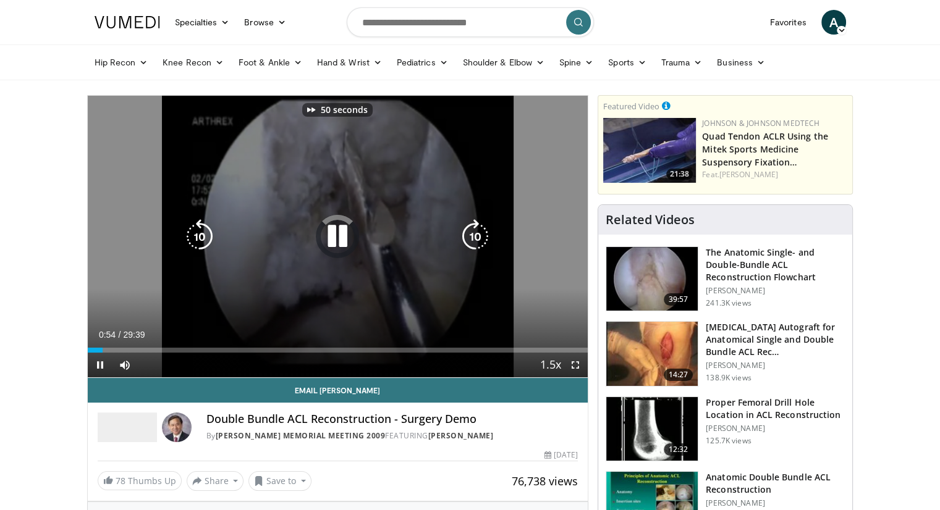
click at [467, 221] on icon "Video Player" at bounding box center [475, 236] width 35 height 35
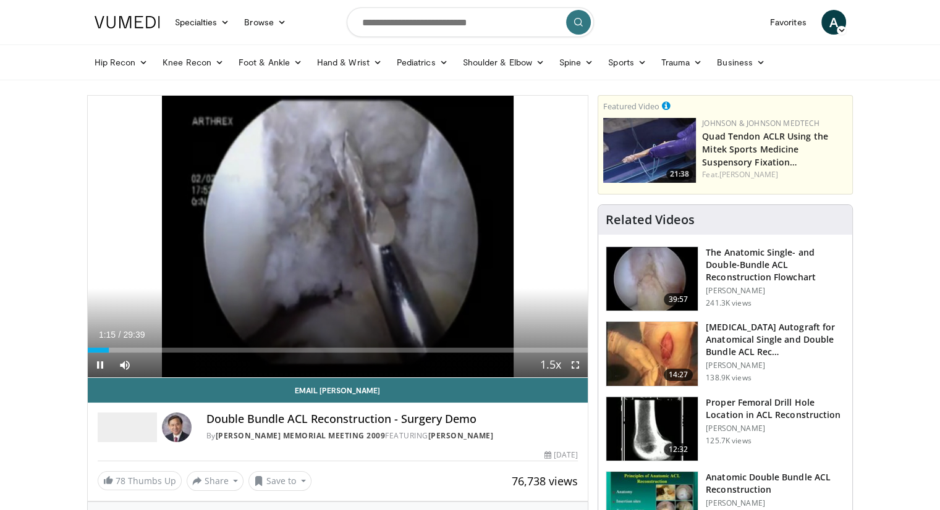
click at [467, 221] on div "60 seconds Tap to unmute" at bounding box center [338, 237] width 501 height 282
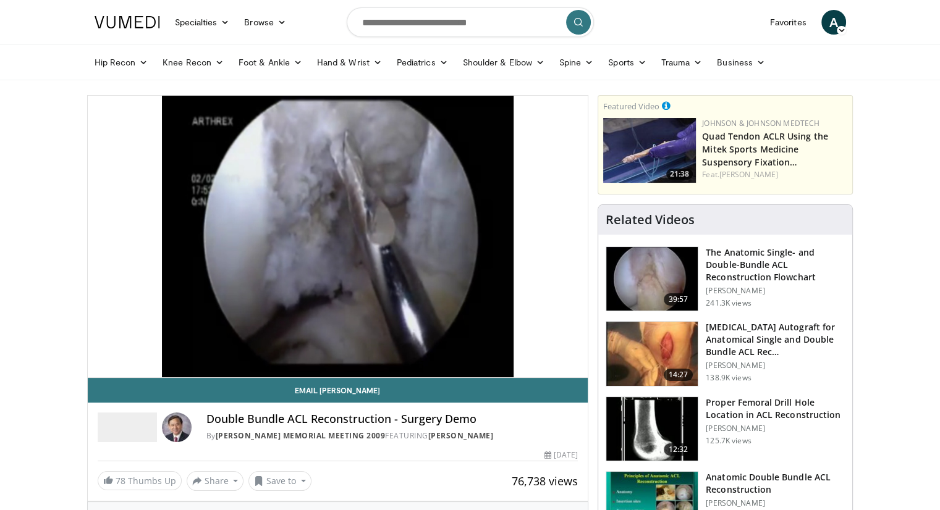
click at [523, 434] on div "By [PERSON_NAME] Memorial Meeting 2009 FEATURING [PERSON_NAME]" at bounding box center [392, 436] width 372 height 11
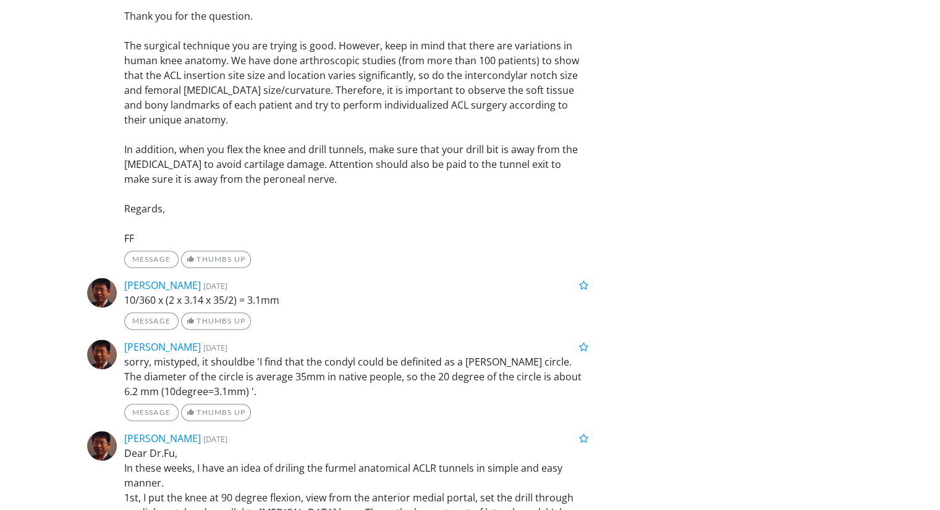
scroll to position [29487, 0]
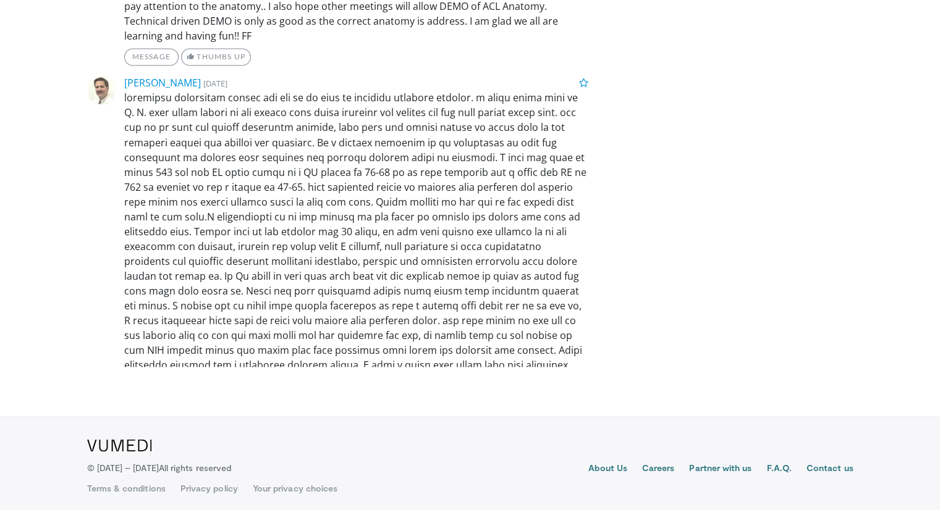
scroll to position [35100, 0]
